Goal: Information Seeking & Learning: Understand process/instructions

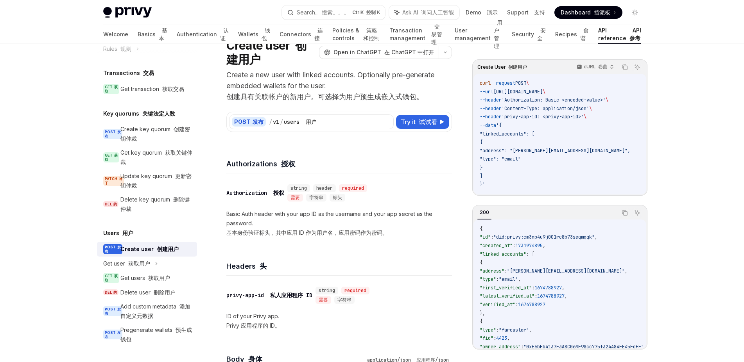
scroll to position [49, 0]
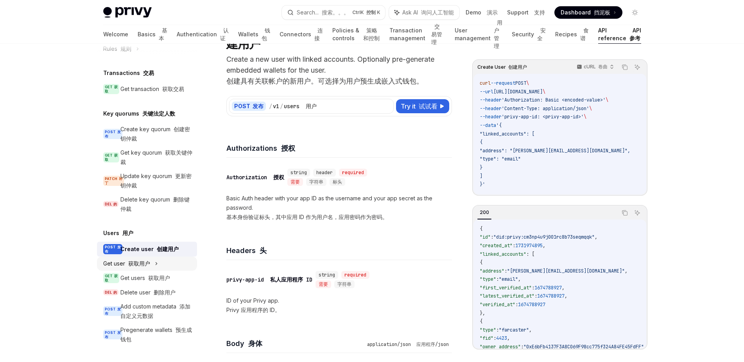
click at [133, 260] on font "获取用户" at bounding box center [139, 263] width 22 height 7
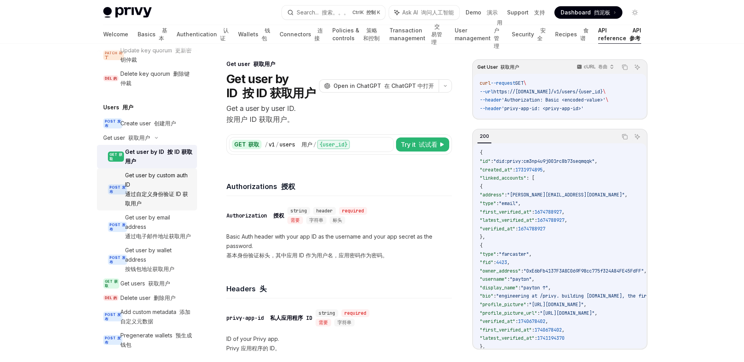
scroll to position [691, 0]
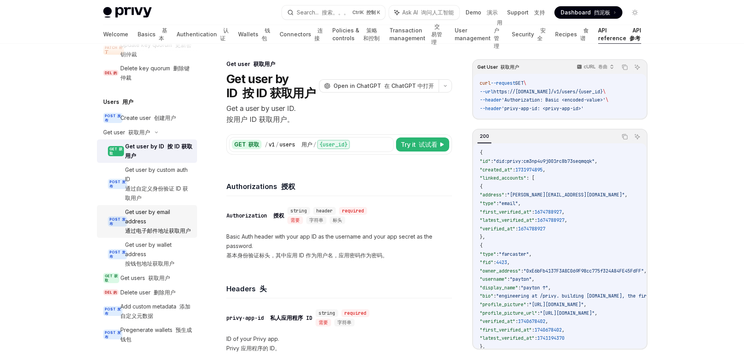
click at [145, 234] on font "通过电子邮件地址获取用户" at bounding box center [158, 231] width 66 height 7
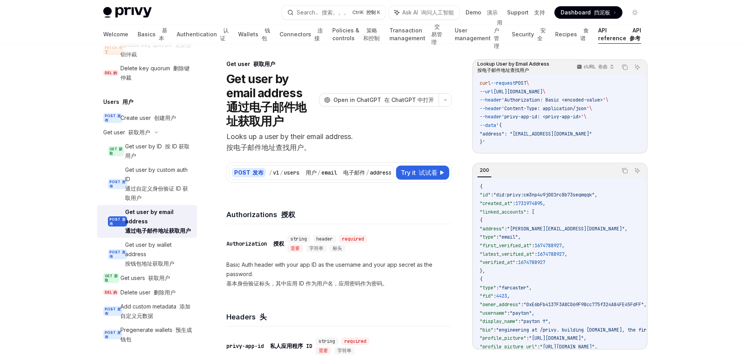
click at [146, 236] on div "Get user by email address 通过电子邮件地址获取用户" at bounding box center [158, 222] width 67 height 28
click at [159, 201] on font "通过自定义身份验证 ID 获取用户" at bounding box center [156, 193] width 63 height 16
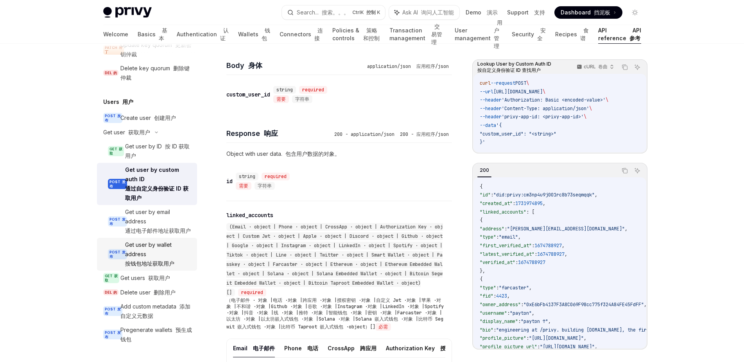
scroll to position [738, 0]
click at [155, 131] on icon at bounding box center [156, 132] width 9 height 3
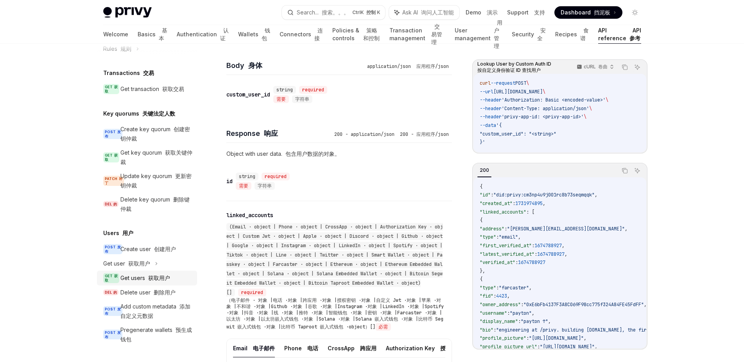
scroll to position [443, 0]
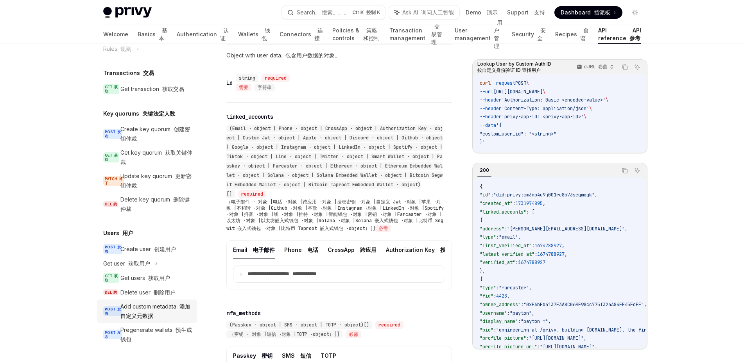
click at [146, 303] on div "Add custom metadata 添加自定义元数据" at bounding box center [156, 311] width 72 height 19
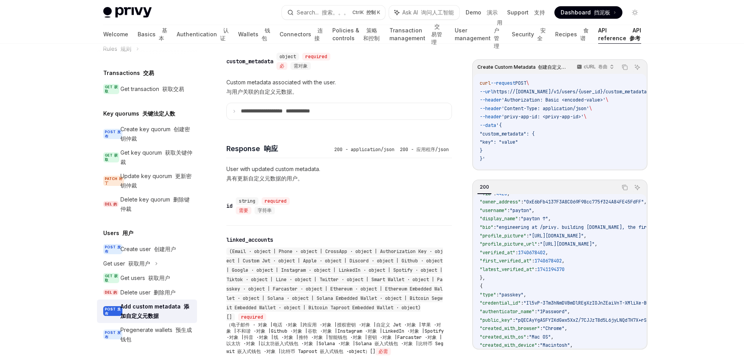
scroll to position [493, 0]
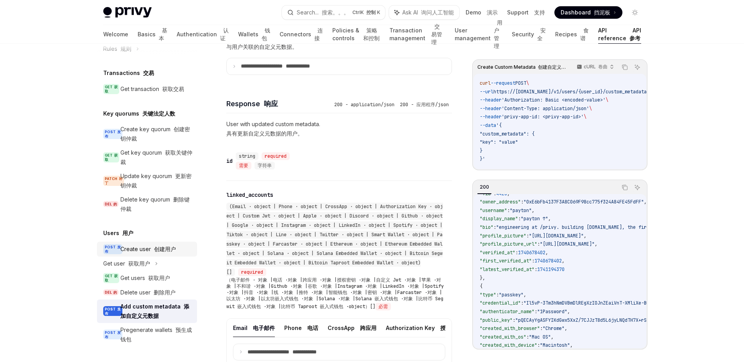
click at [147, 244] on link "POST 发布 Create user 创建用户" at bounding box center [147, 249] width 100 height 15
type textarea "*"
